Goal: Download file/media

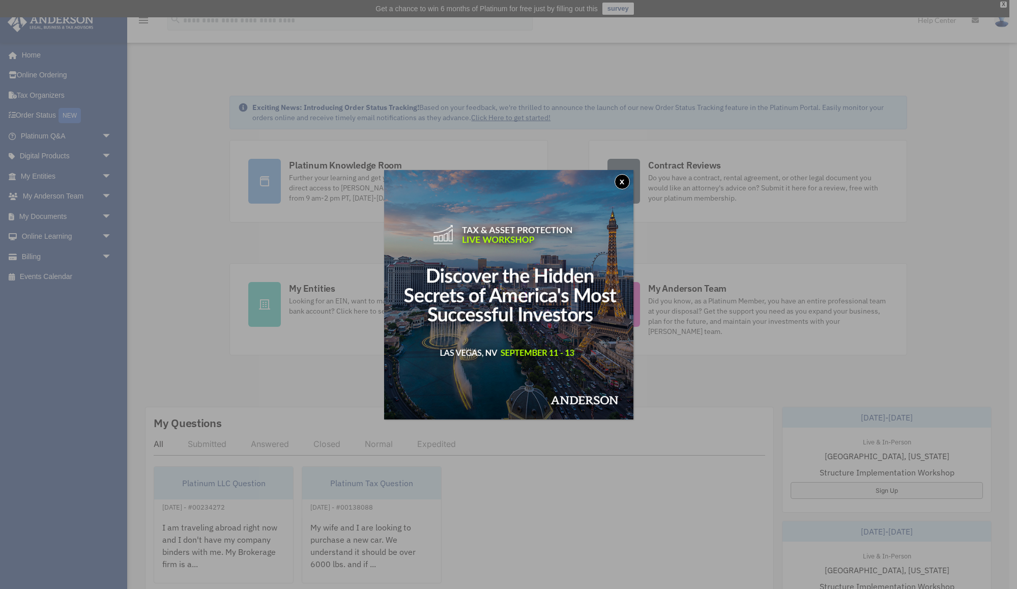
click at [622, 184] on button "x" at bounding box center [622, 181] width 15 height 15
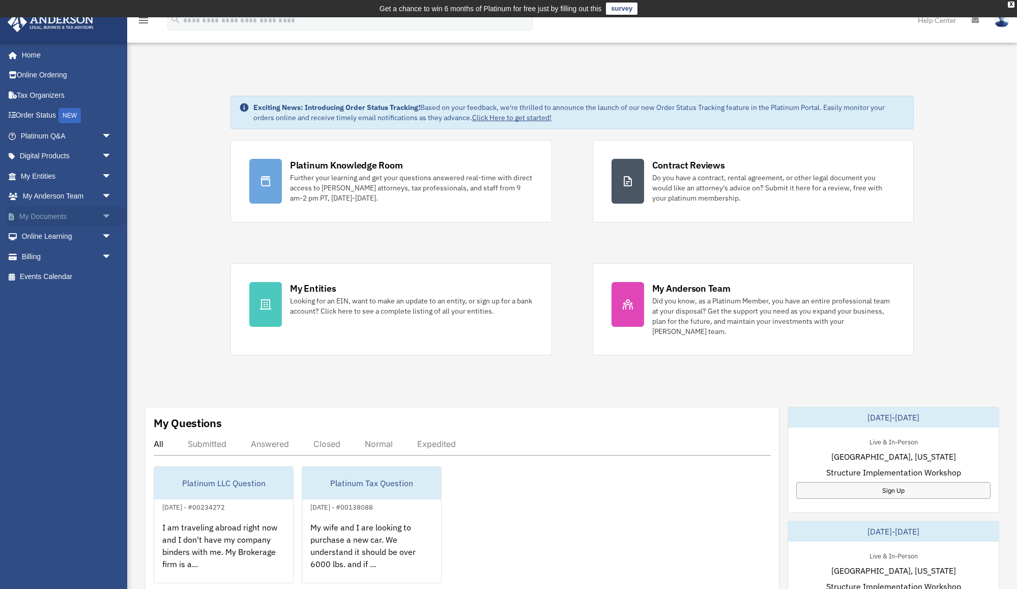
click at [81, 215] on link "My Documents arrow_drop_down" at bounding box center [67, 216] width 120 height 20
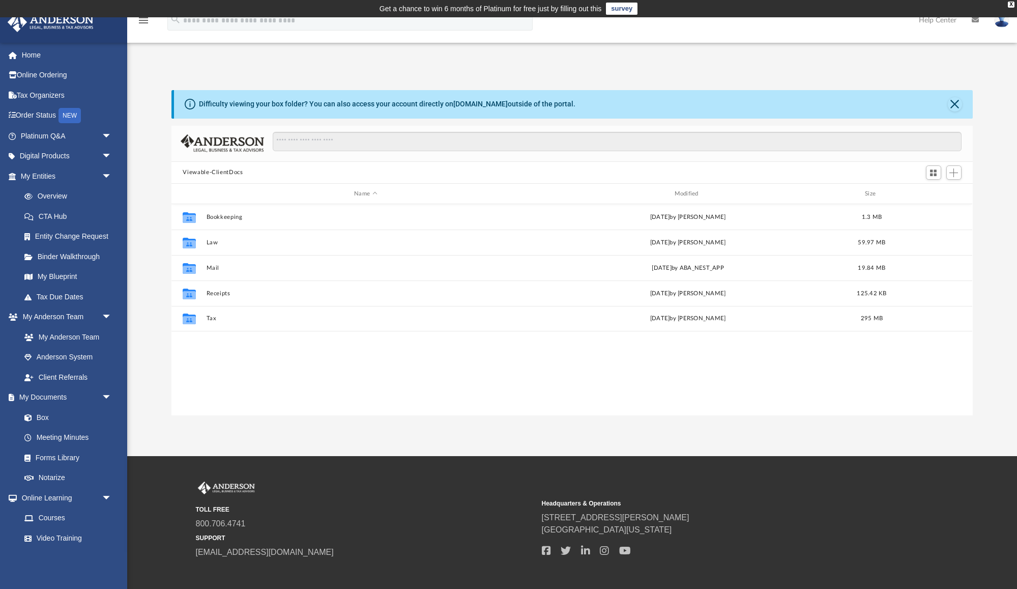
scroll to position [1, 1]
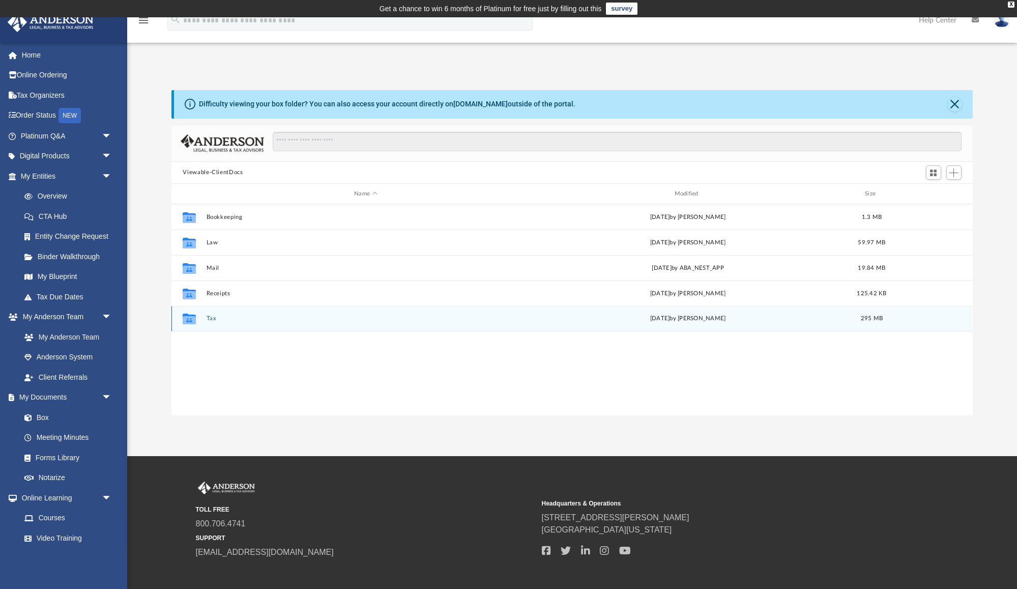
click at [238, 326] on div "Collaborated Folder Tax [DATE] by [PERSON_NAME] 295 MB" at bounding box center [572, 318] width 801 height 25
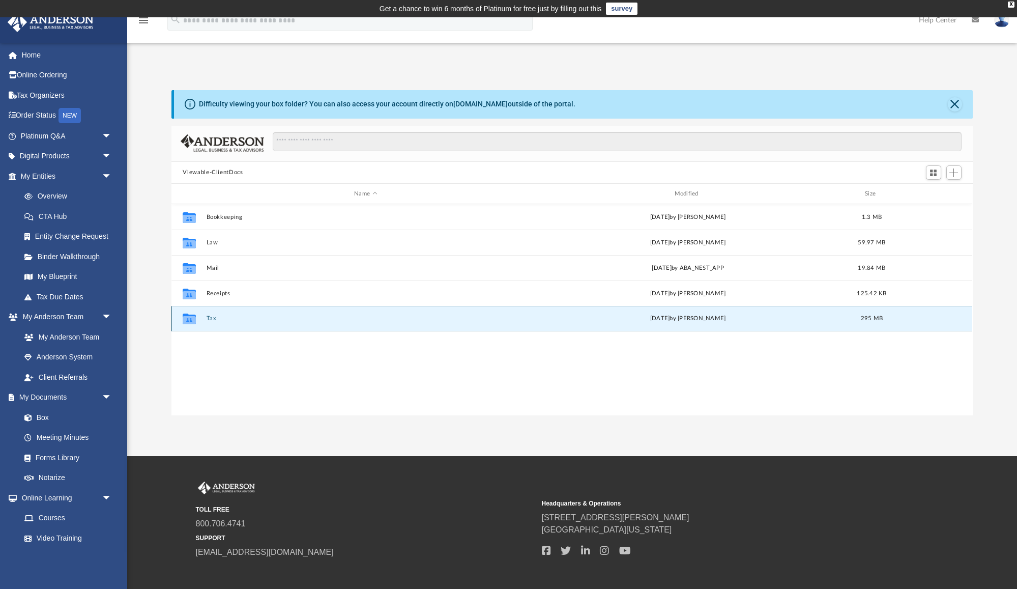
click at [214, 322] on button "Tax" at bounding box center [366, 319] width 318 height 7
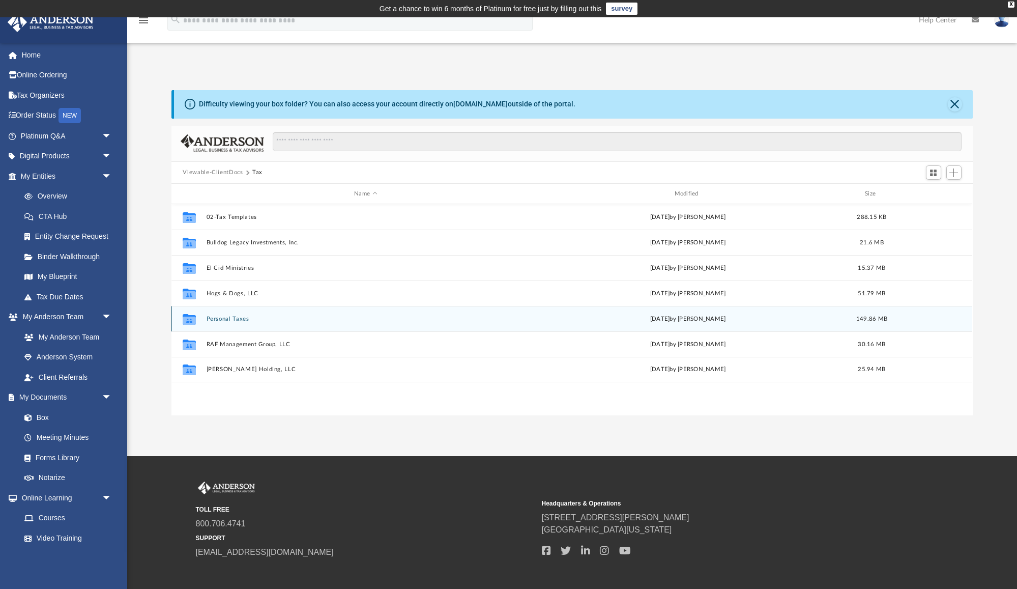
click at [253, 323] on div "Collaborated Folder Personal Taxes [DATE] by [PERSON_NAME] 149.86 MB" at bounding box center [572, 318] width 801 height 25
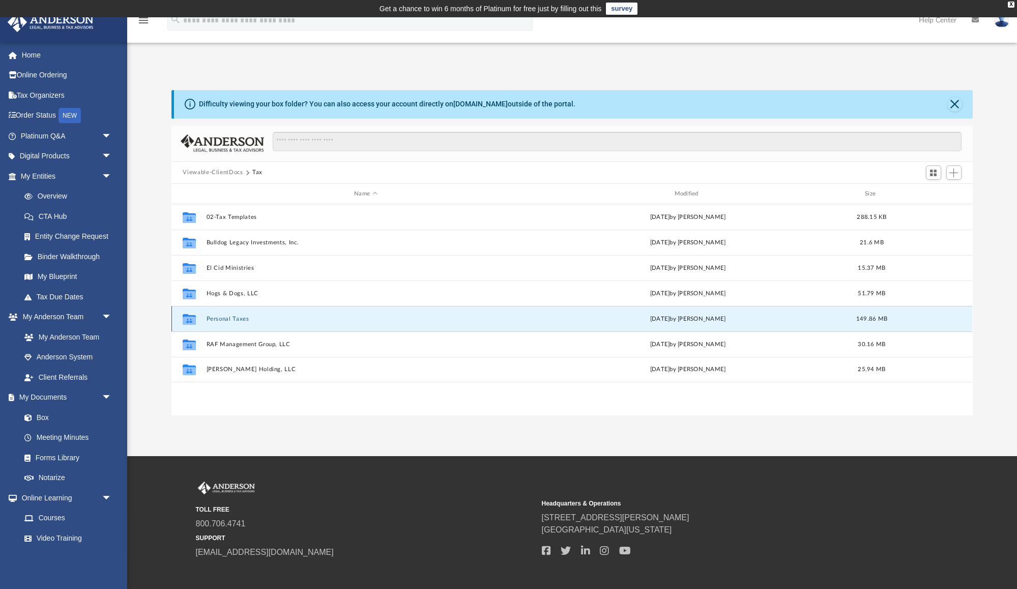
click at [253, 320] on button "Personal Taxes" at bounding box center [366, 319] width 318 height 7
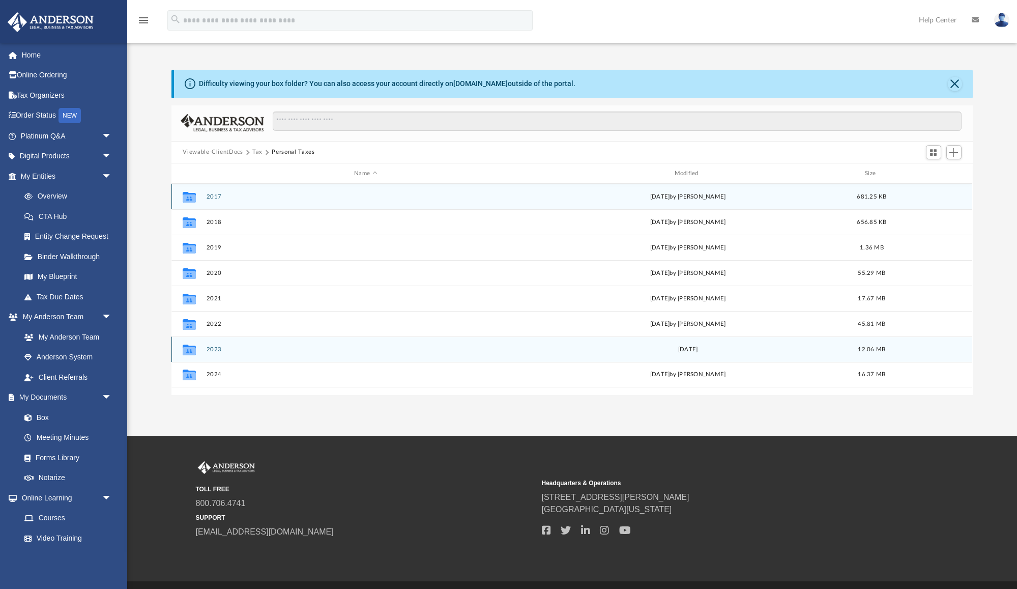
scroll to position [21, 0]
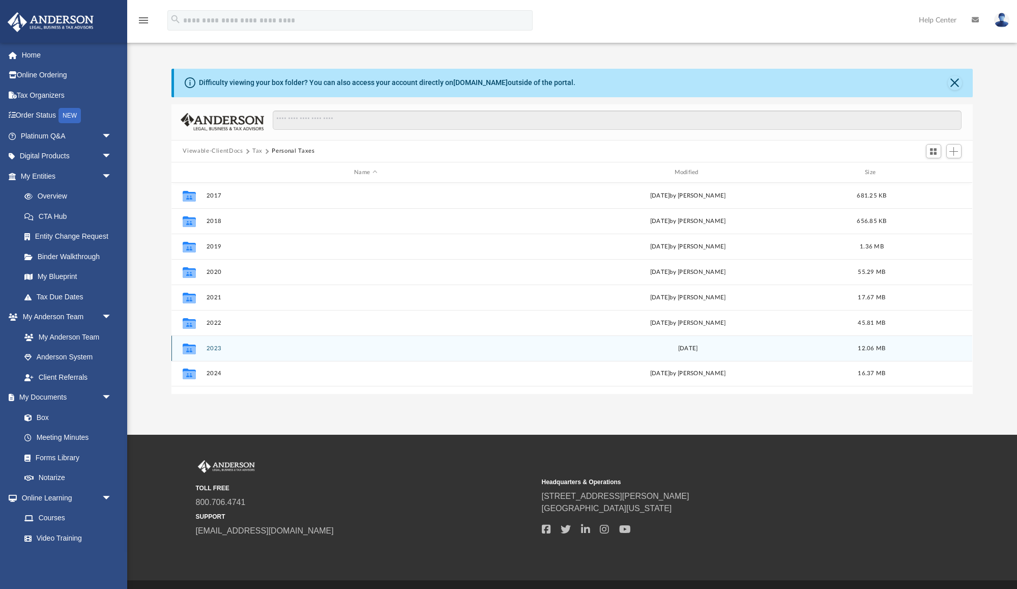
click at [268, 354] on div "Collaborated Folder 2023 [DATE] 12.06 MB" at bounding box center [572, 347] width 801 height 25
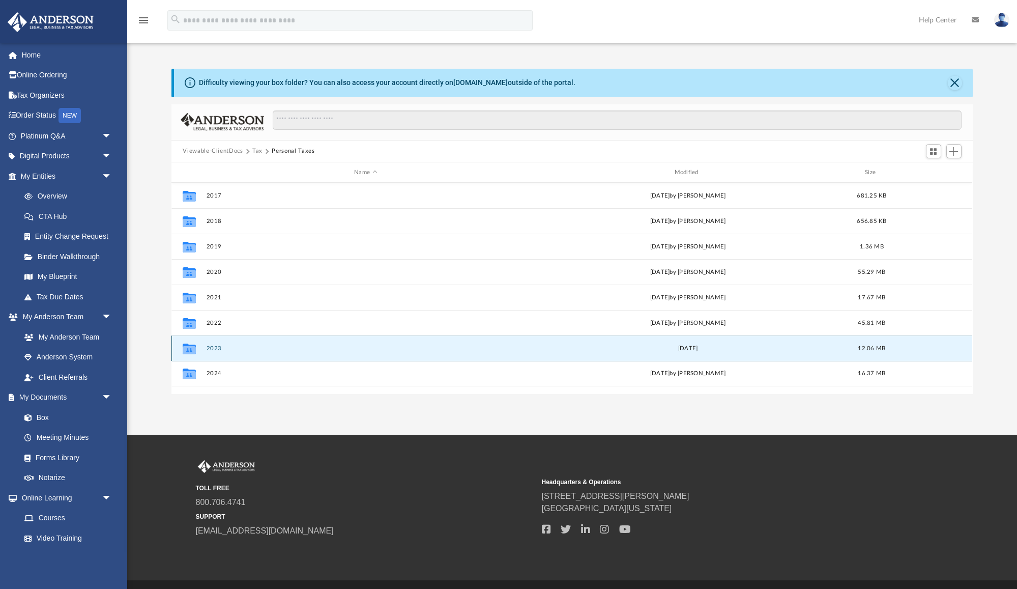
click at [268, 354] on div "Collaborated Folder 2023 Mon Oct 14 2024 12.06 MB" at bounding box center [572, 347] width 801 height 25
click at [219, 348] on button "2023" at bounding box center [366, 348] width 318 height 7
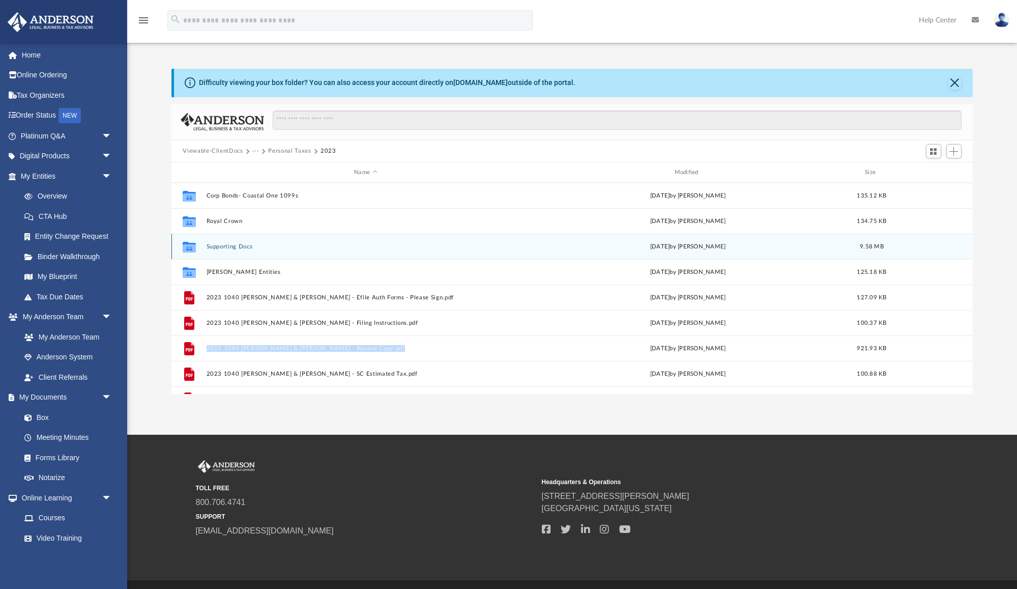
click at [243, 247] on button "Supporting Docs" at bounding box center [366, 246] width 318 height 7
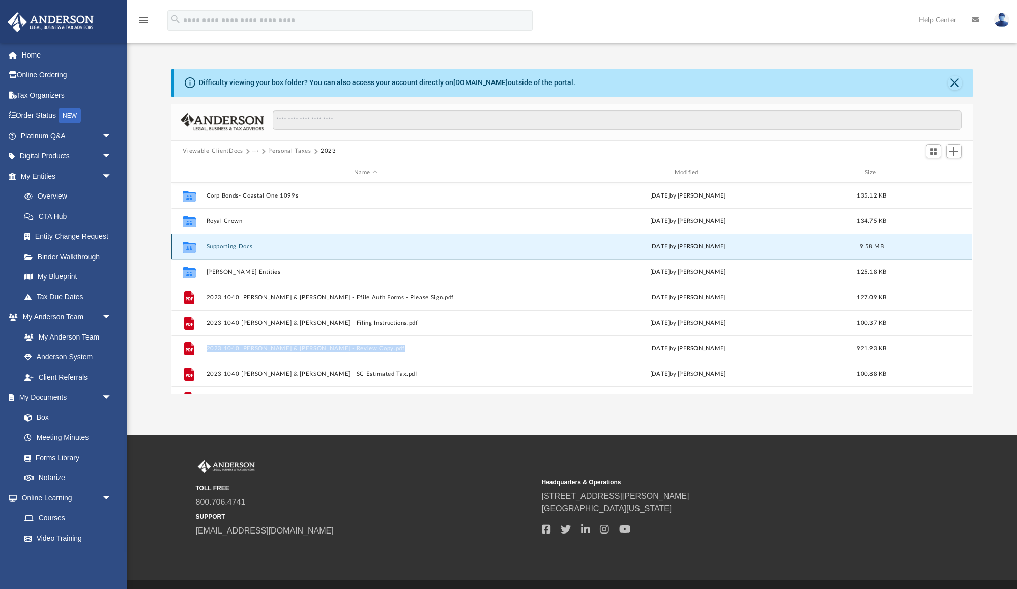
click at [243, 247] on button "Supporting Docs" at bounding box center [366, 246] width 318 height 7
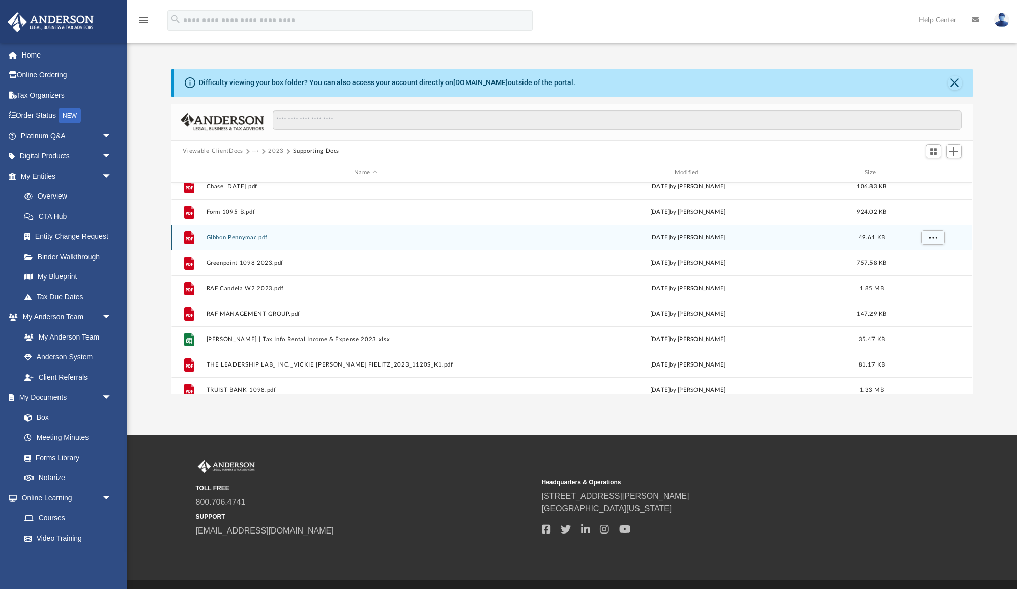
scroll to position [116, 0]
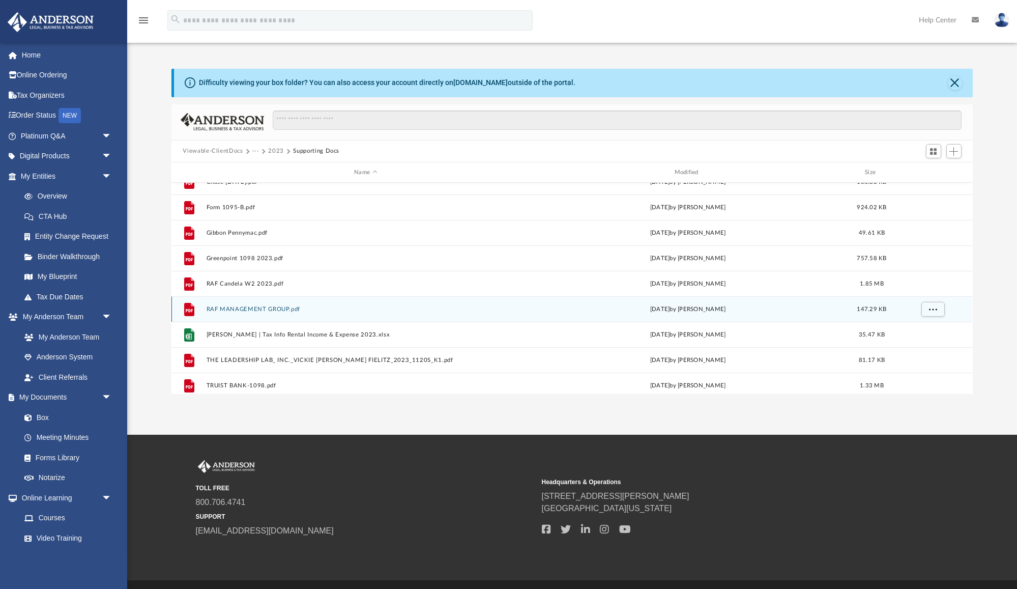
click at [257, 309] on button "RAF MANAGEMENT GROUP.pdf" at bounding box center [366, 309] width 318 height 7
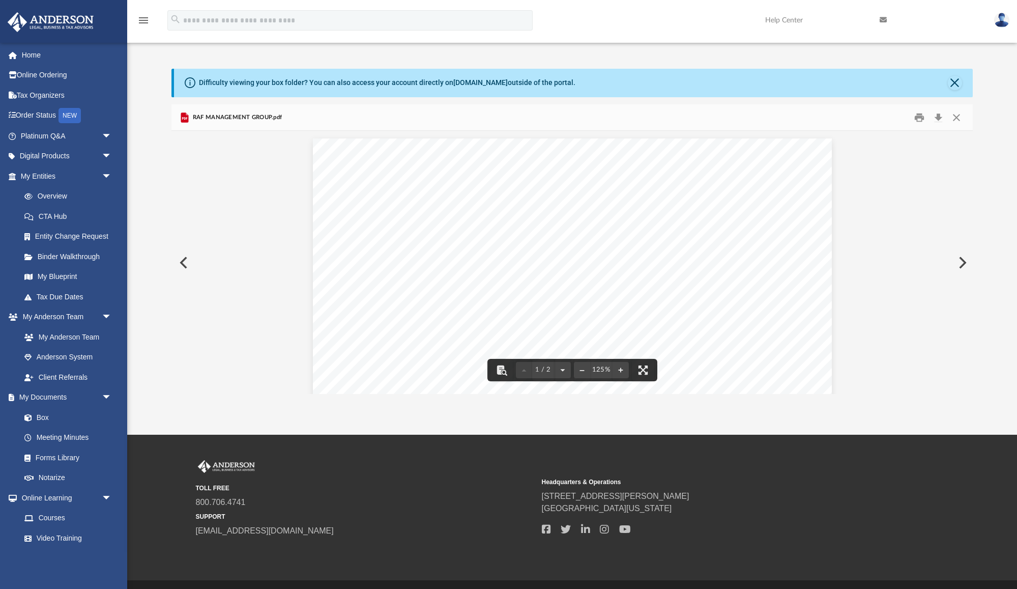
scroll to position [0, 0]
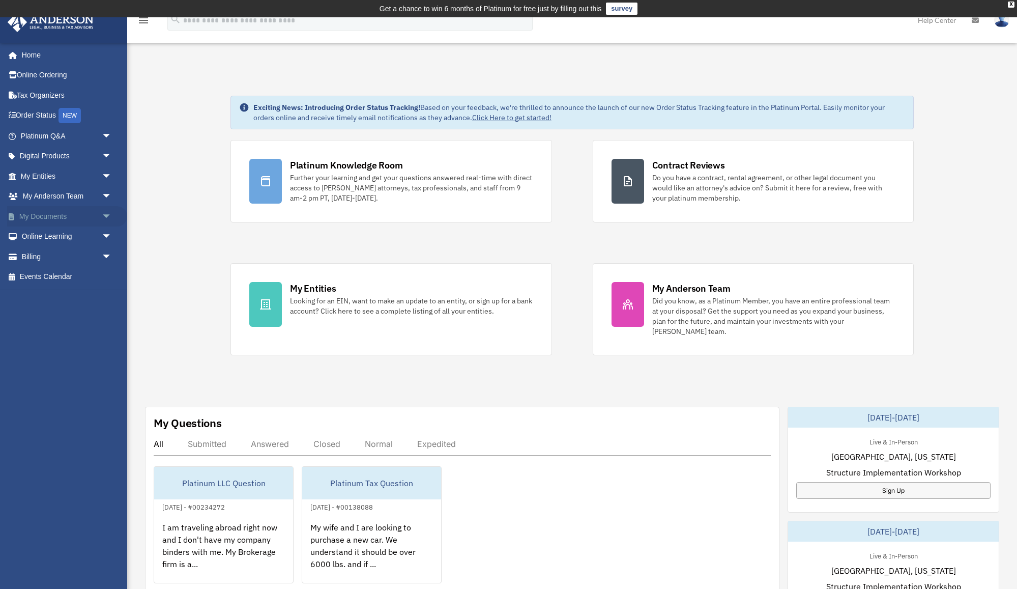
click at [43, 216] on link "My Documents arrow_drop_down" at bounding box center [67, 216] width 120 height 20
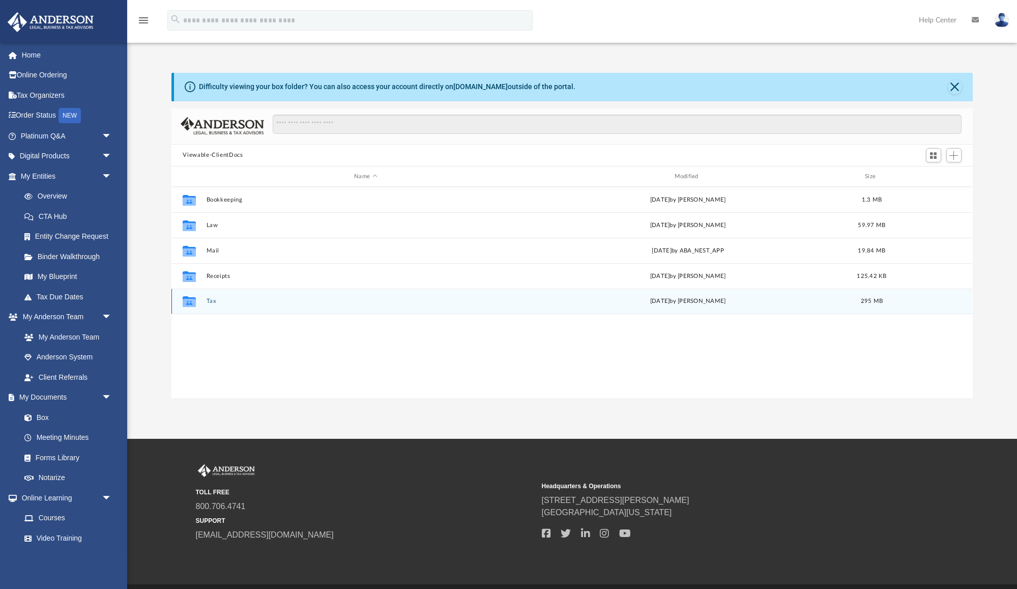
scroll to position [232, 801]
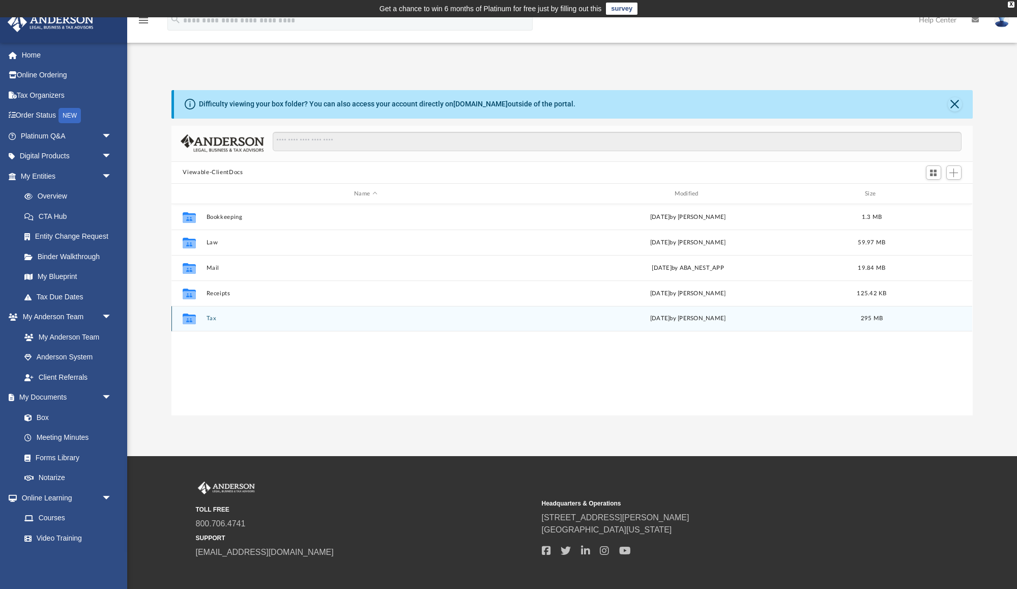
click at [291, 310] on div "Collaborated Folder Tax [DATE] by [PERSON_NAME] 295 MB" at bounding box center [572, 318] width 801 height 25
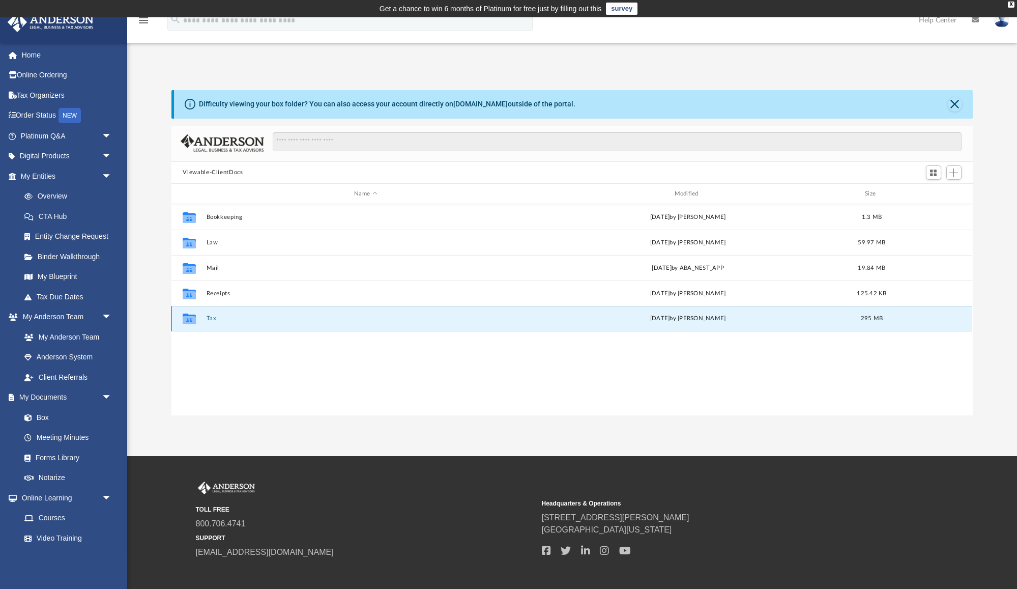
click at [212, 319] on button "Tax" at bounding box center [366, 319] width 318 height 7
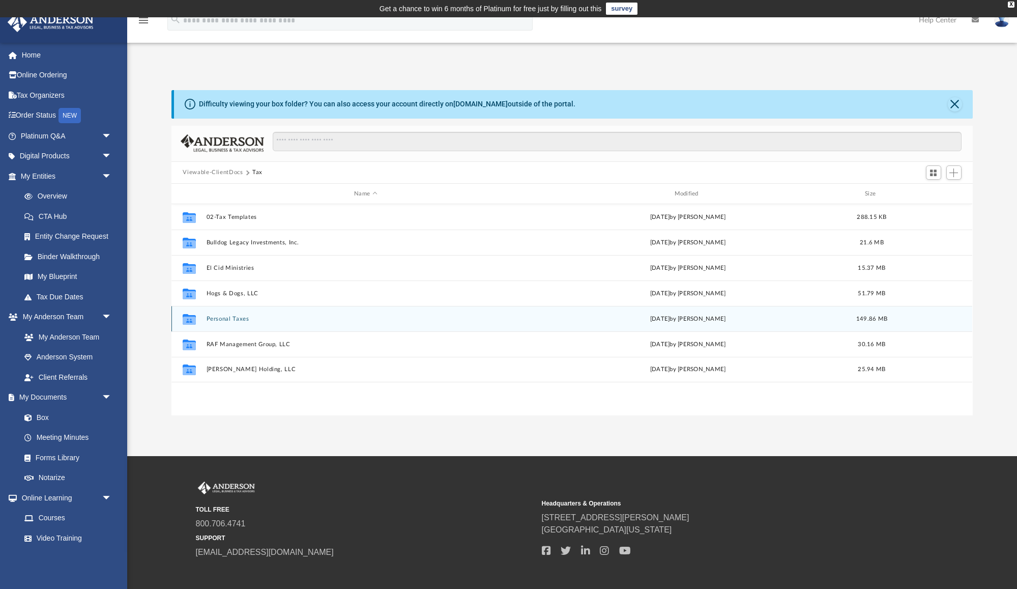
click at [212, 319] on button "Personal Taxes" at bounding box center [366, 319] width 318 height 7
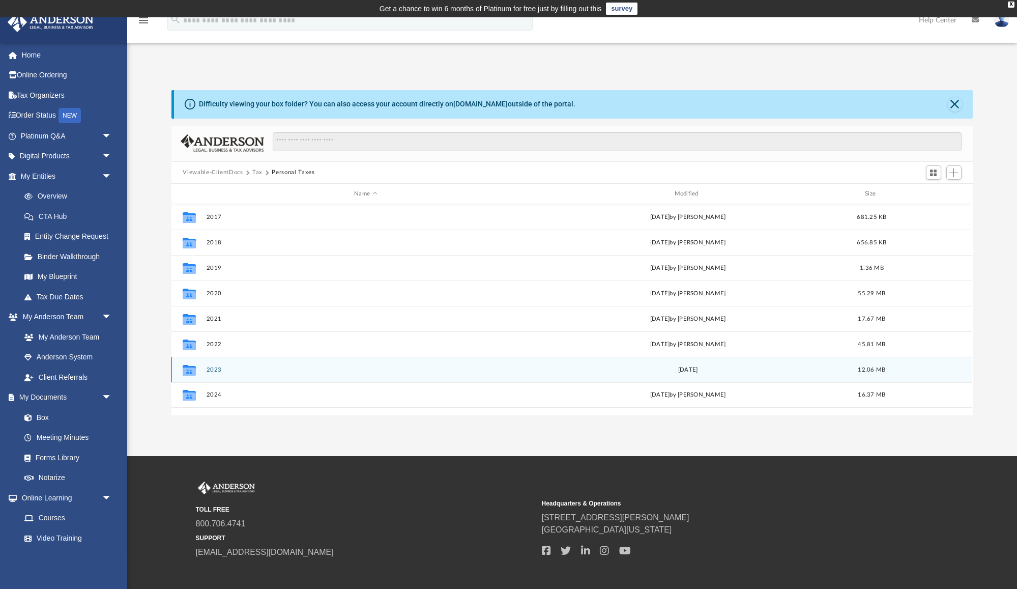
click at [216, 371] on button "2023" at bounding box center [366, 369] width 318 height 7
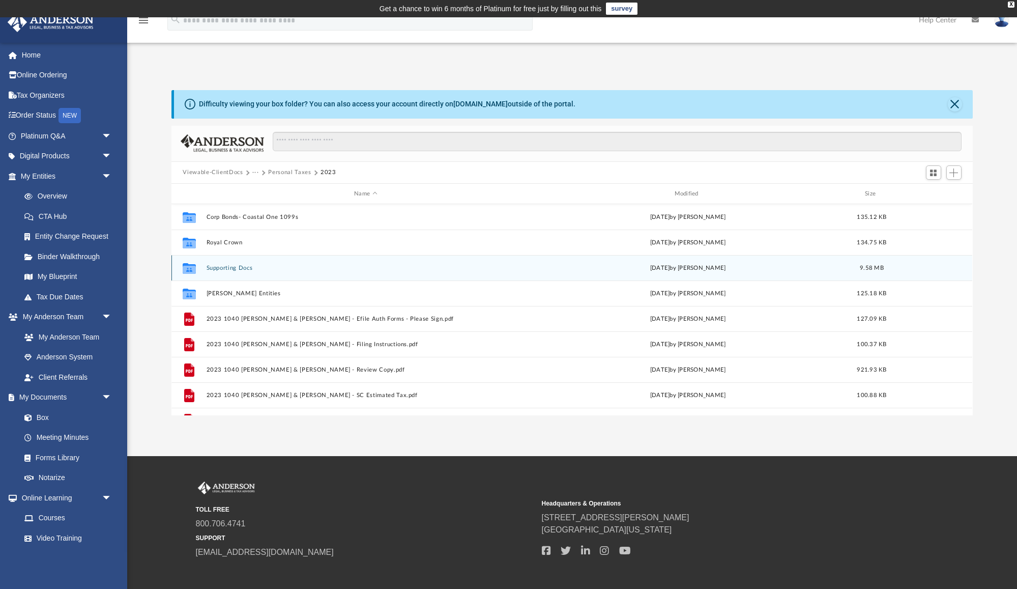
click at [238, 268] on button "Supporting Docs" at bounding box center [366, 268] width 318 height 7
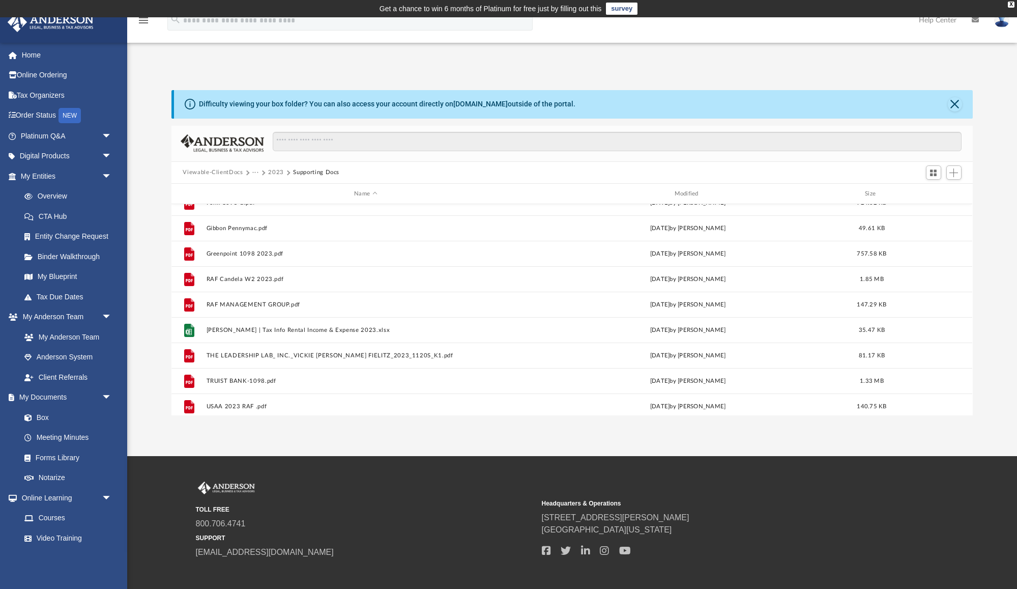
scroll to position [147, 0]
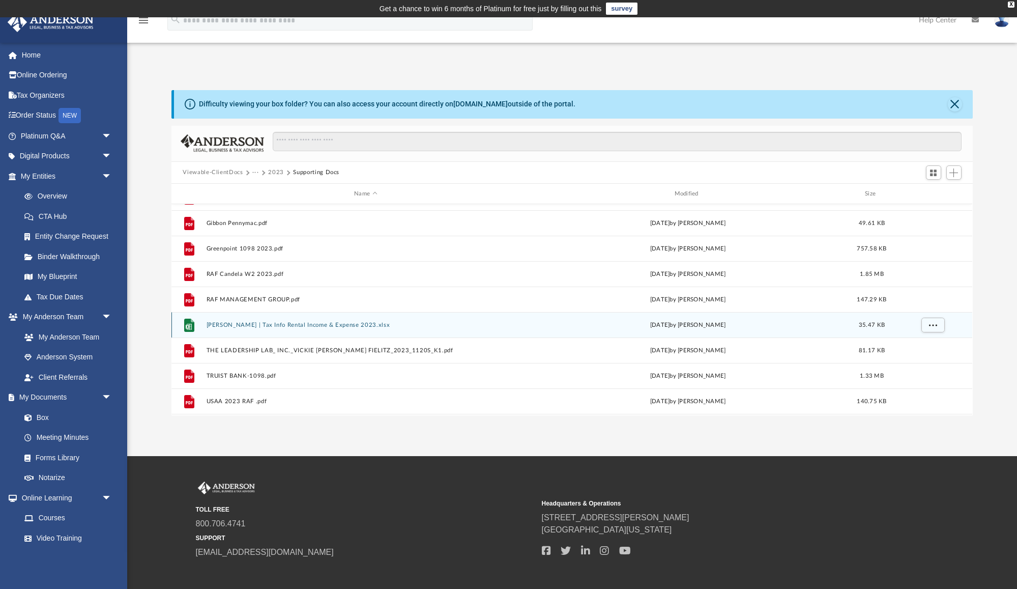
click at [270, 327] on button "Robert Fielitz | Tax Info Rental Income & Expense 2023.xlsx" at bounding box center [366, 325] width 318 height 7
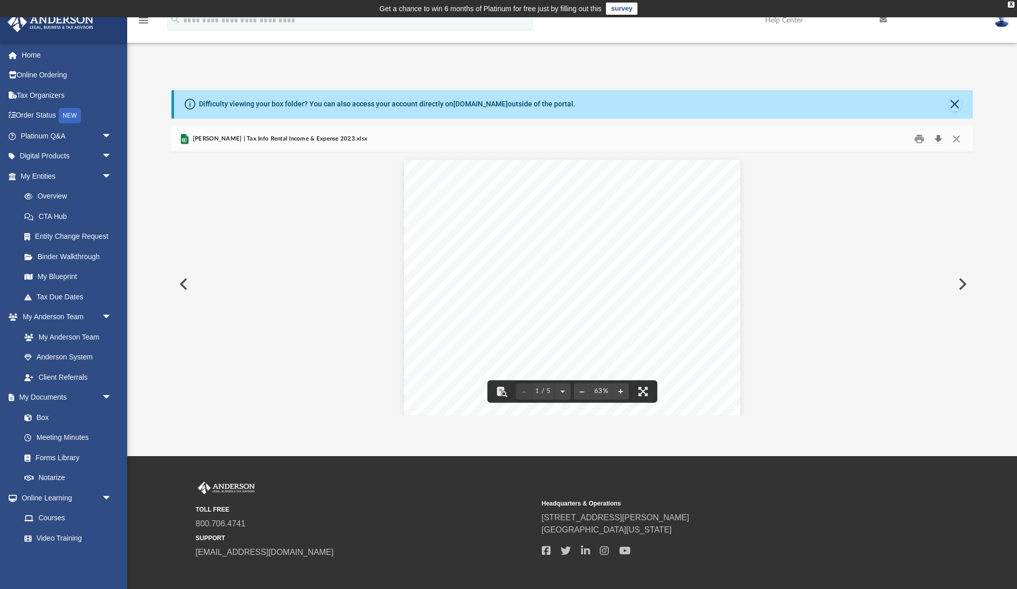
click at [939, 137] on button "Download" at bounding box center [939, 139] width 18 height 16
click at [182, 282] on button "Preview" at bounding box center [183, 284] width 22 height 29
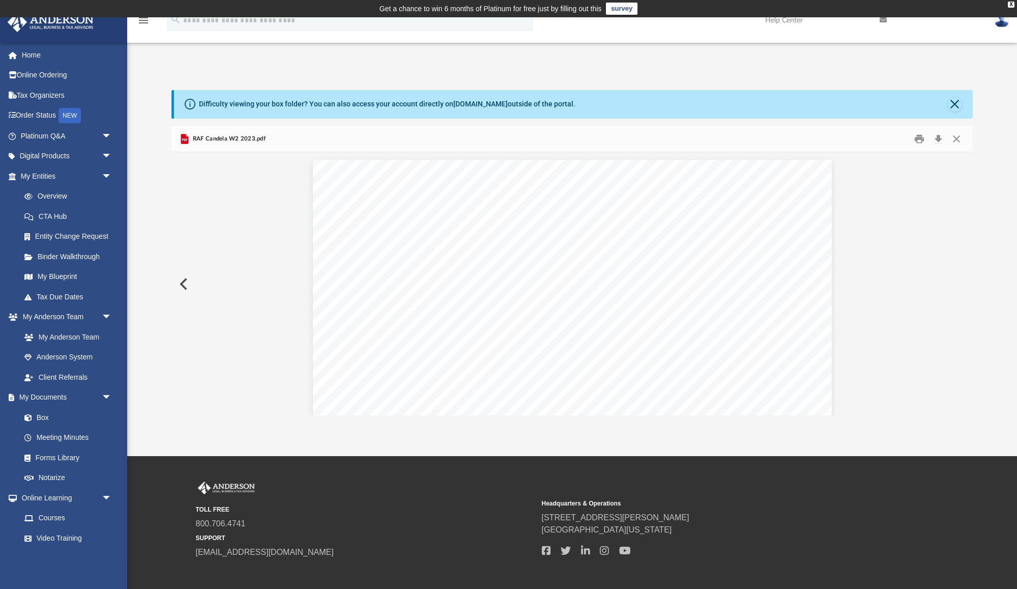
click at [182, 282] on button "Preview" at bounding box center [183, 284] width 22 height 29
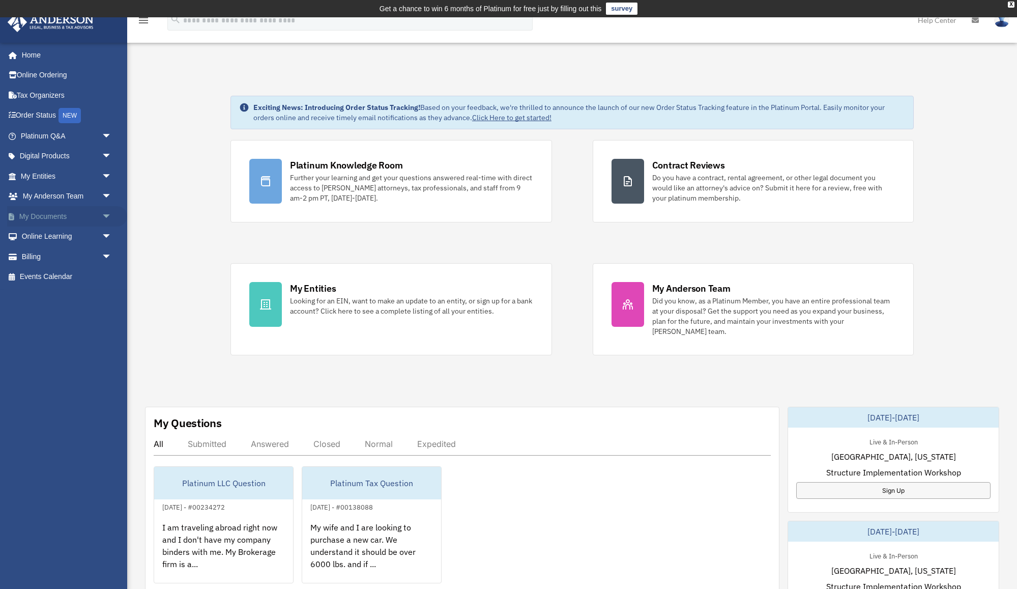
click at [52, 213] on link "My Documents arrow_drop_down" at bounding box center [67, 216] width 120 height 20
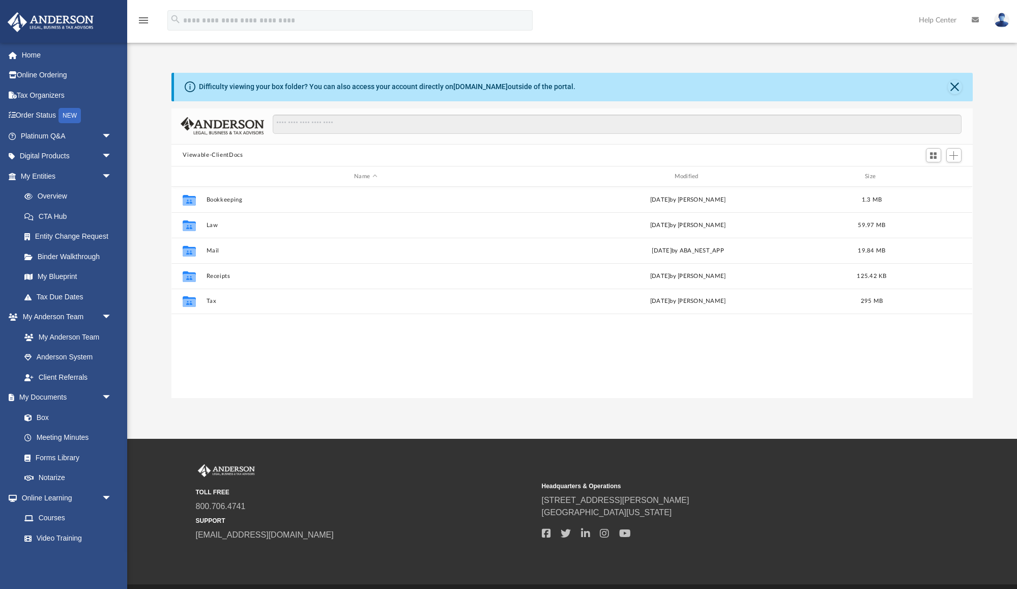
scroll to position [232, 801]
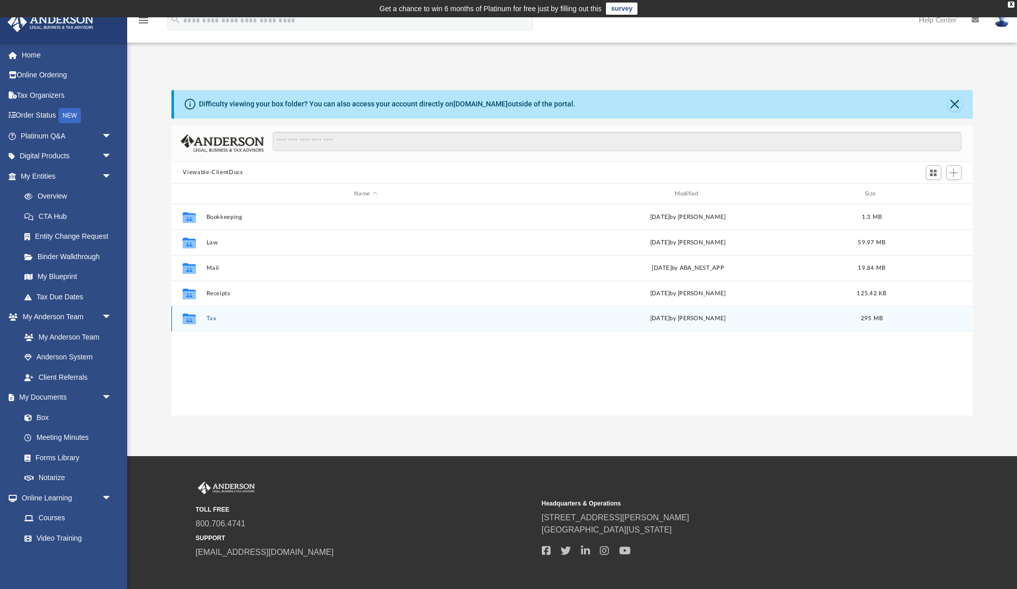
click at [219, 318] on button "Tax" at bounding box center [366, 319] width 318 height 7
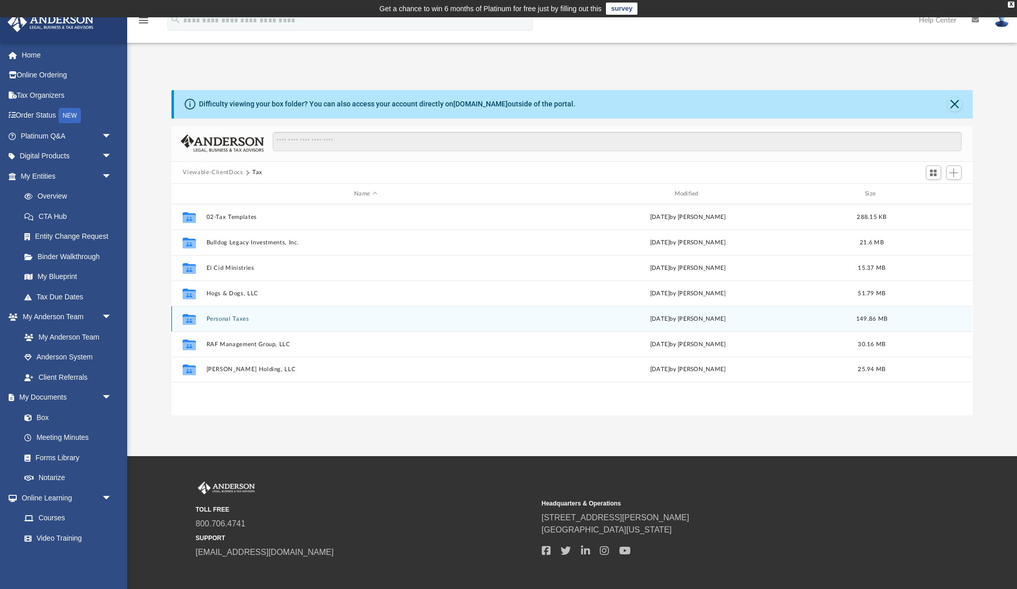
click at [227, 322] on button "Personal Taxes" at bounding box center [366, 319] width 318 height 7
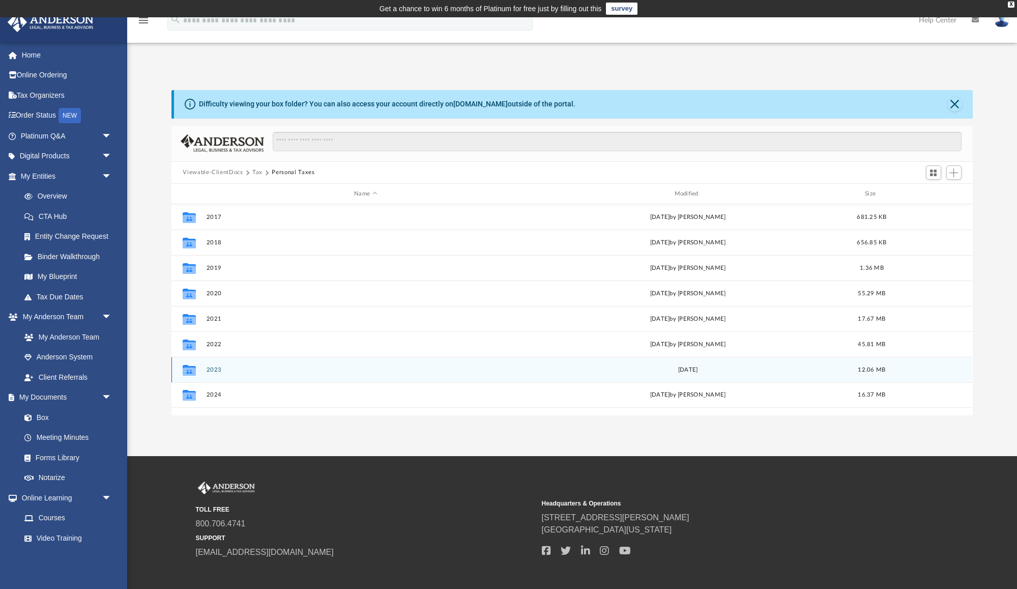
click at [213, 370] on button "2023" at bounding box center [366, 369] width 318 height 7
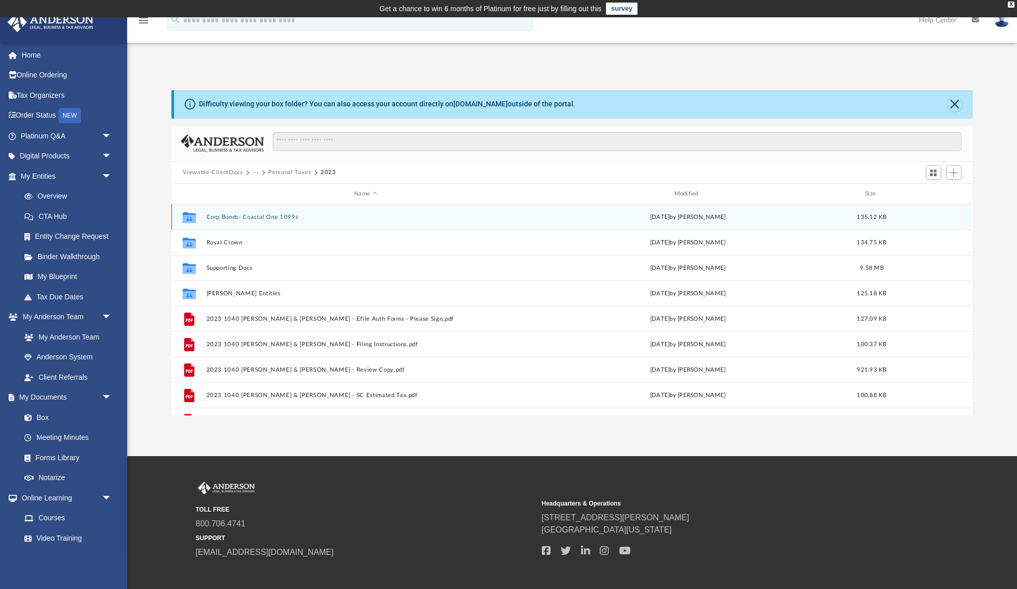
scroll to position [0, 0]
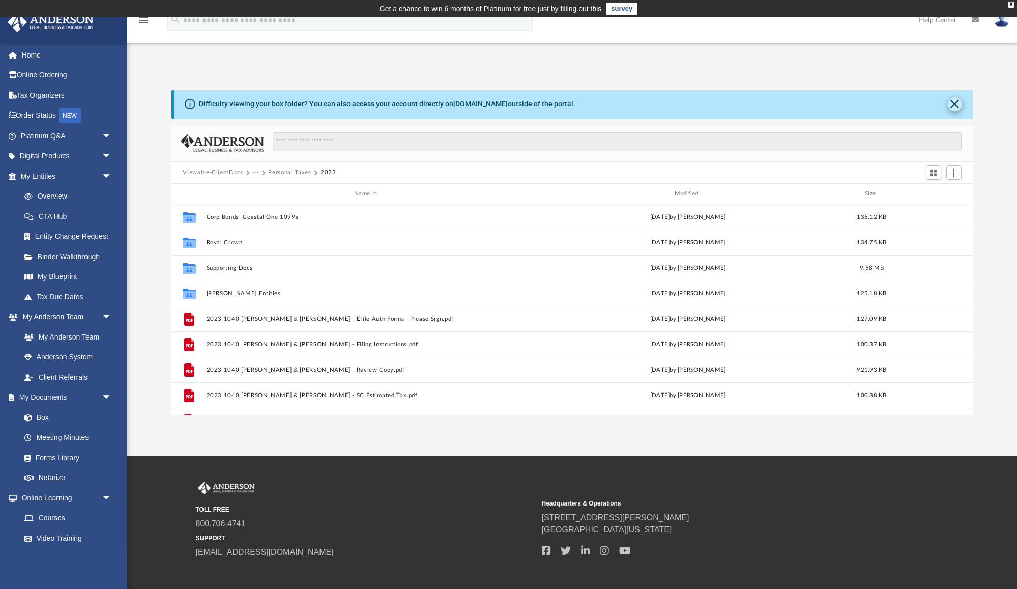
click at [949, 103] on button "Close" at bounding box center [955, 104] width 14 height 14
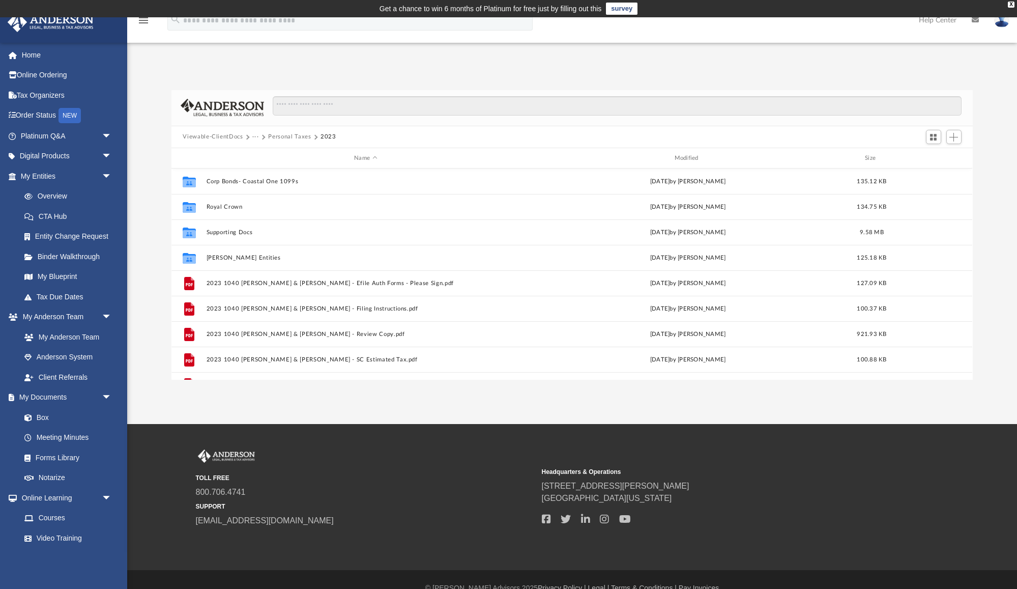
click at [233, 137] on button "Viewable-ClientDocs" at bounding box center [213, 136] width 60 height 9
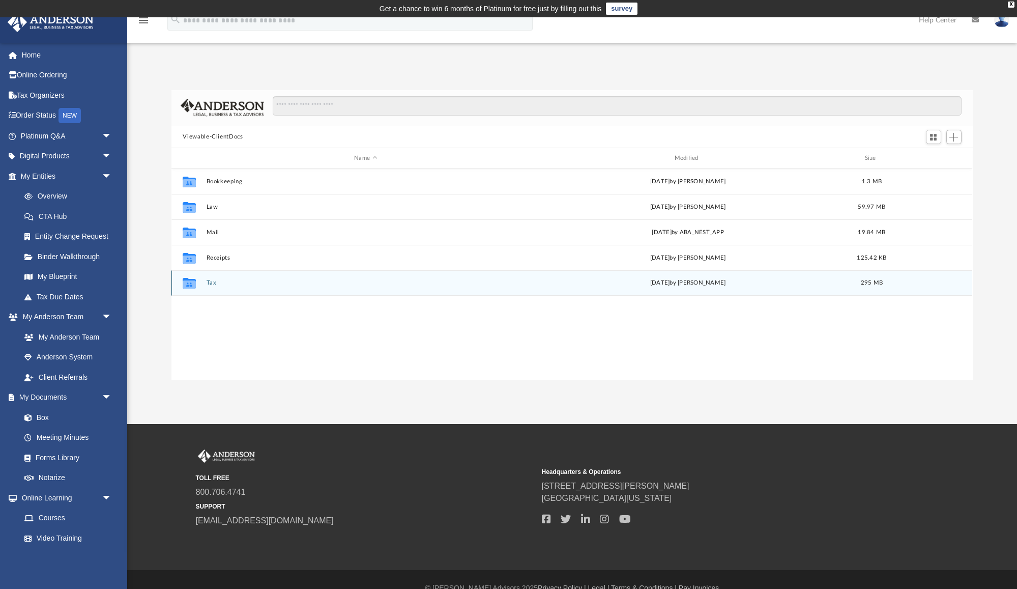
click at [213, 286] on button "Tax" at bounding box center [366, 283] width 318 height 7
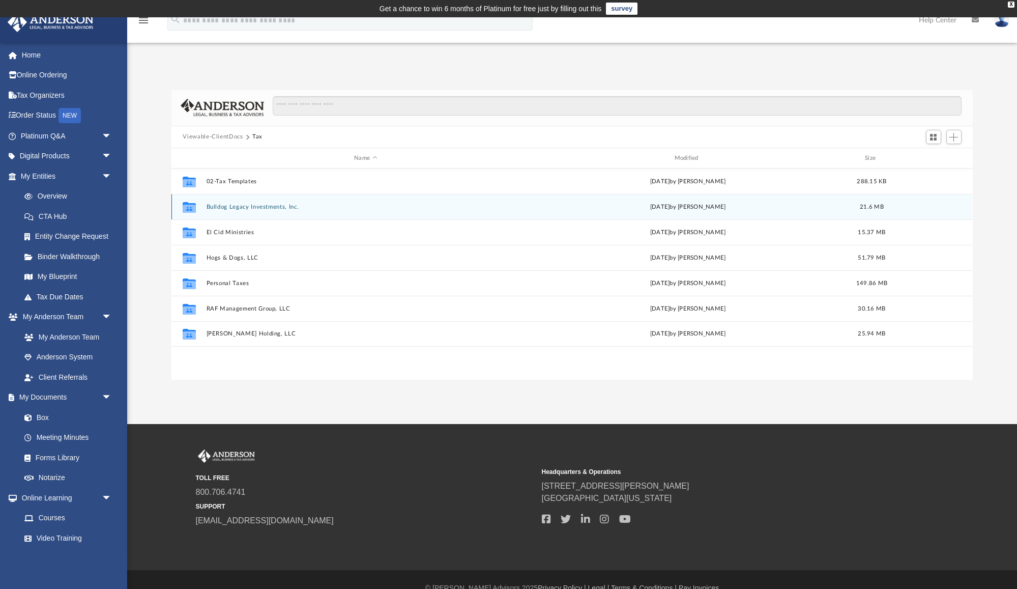
click at [258, 203] on div "Collaborated Folder Bulldog Legacy Investments, Inc. [DATE] by [PERSON_NAME] 21…" at bounding box center [572, 206] width 801 height 25
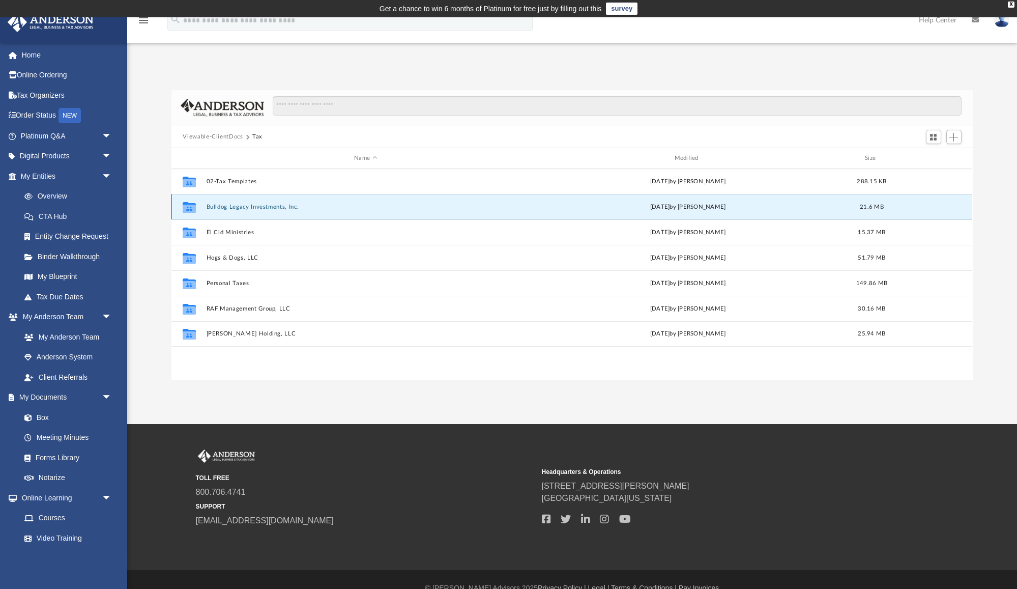
click at [257, 207] on button "Bulldog Legacy Investments, Inc." at bounding box center [366, 207] width 318 height 7
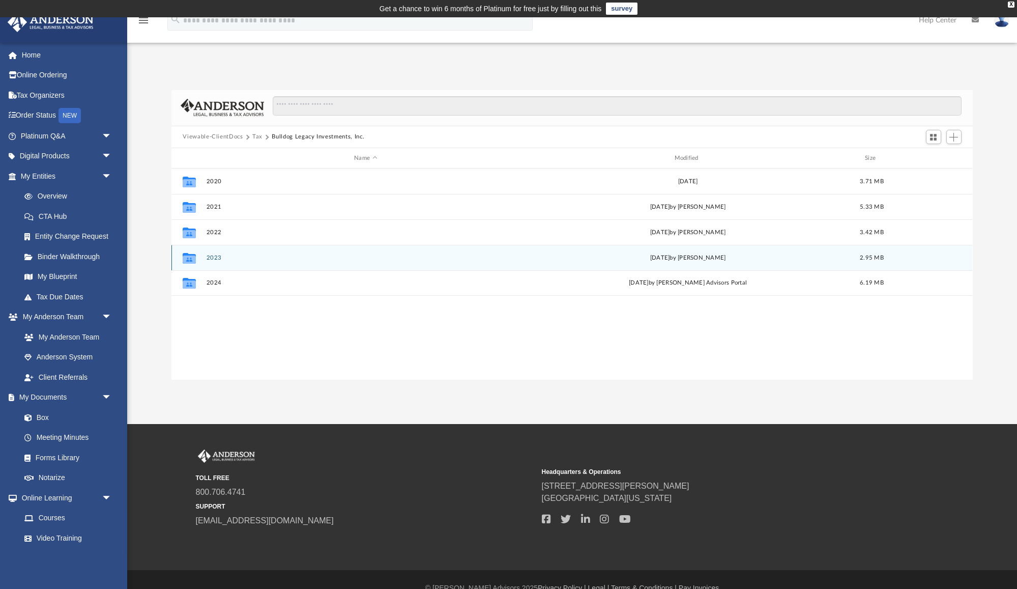
click at [228, 254] on button "2023" at bounding box center [366, 257] width 318 height 7
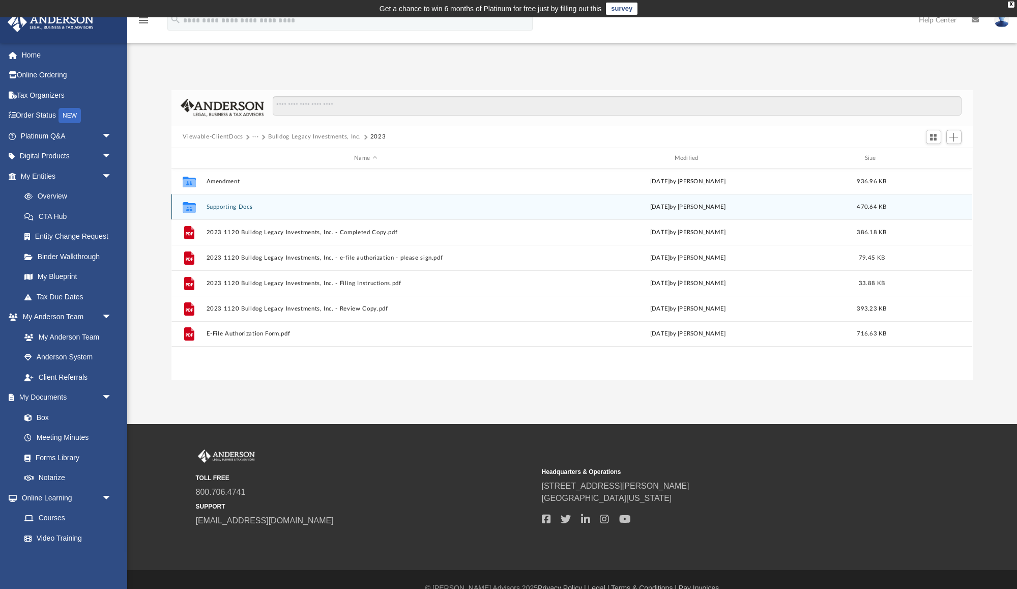
click at [233, 208] on button "Supporting Docs" at bounding box center [366, 207] width 318 height 7
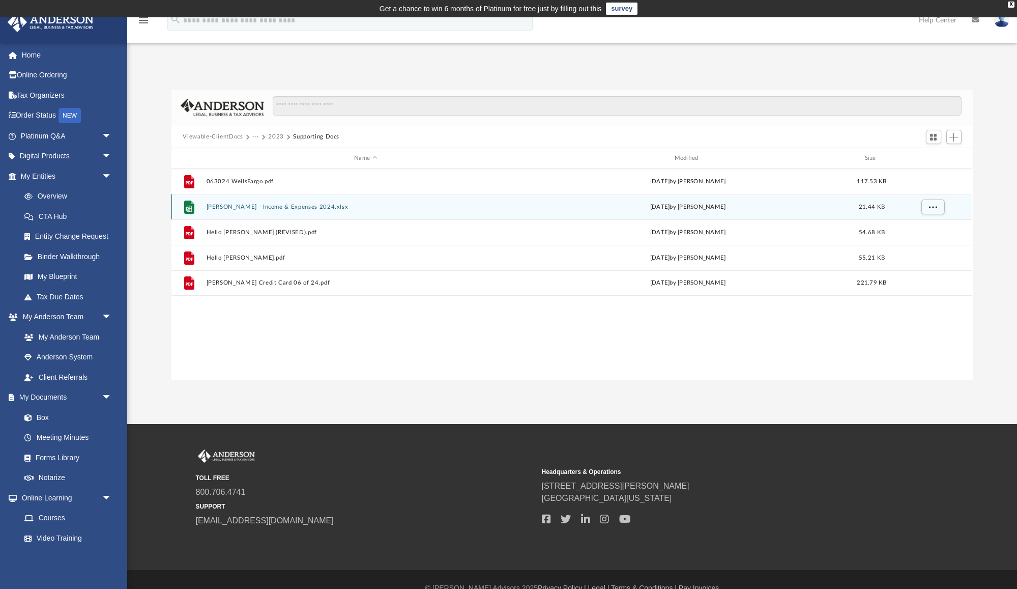
click at [233, 208] on button "[PERSON_NAME] - Income & Expenses 2024.xlsx" at bounding box center [366, 207] width 318 height 7
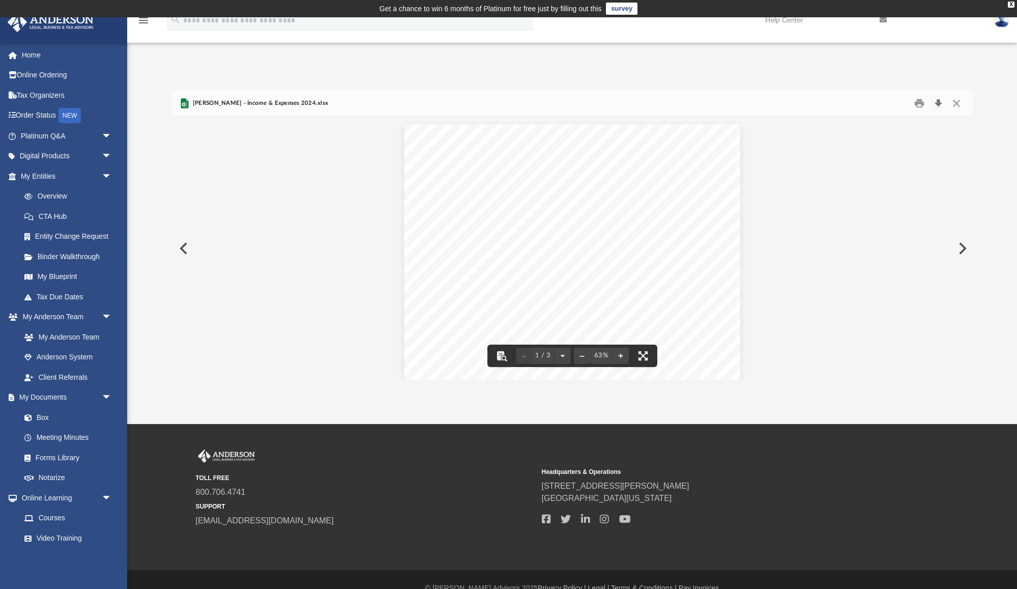
click at [939, 101] on button "Download" at bounding box center [939, 103] width 18 height 16
